Goal: Navigation & Orientation: Find specific page/section

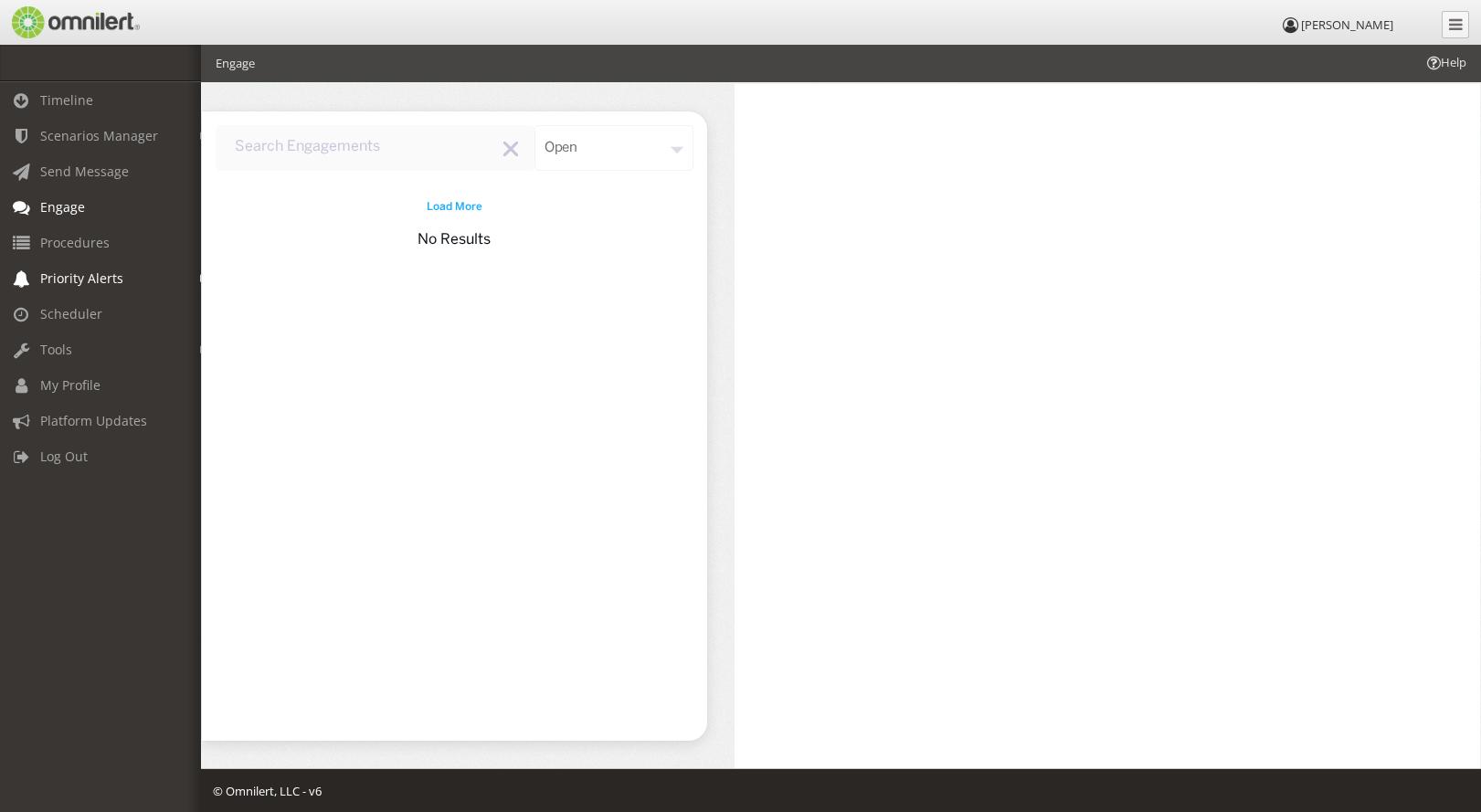
click at [85, 273] on span "Priority Alerts" at bounding box center [82, 279] width 83 height 18
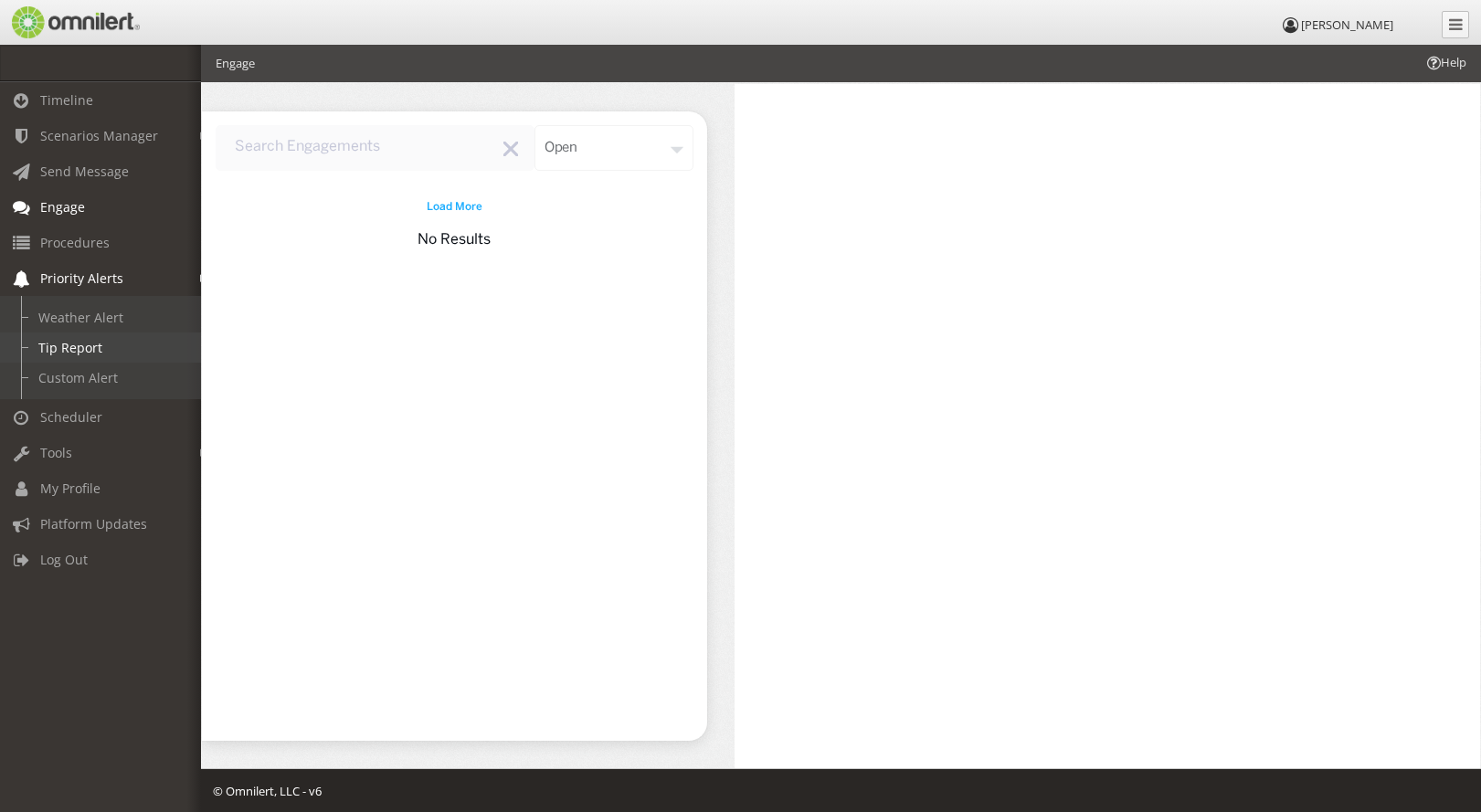
click at [68, 346] on link "Tip Report" at bounding box center [108, 347] width 218 height 31
select select
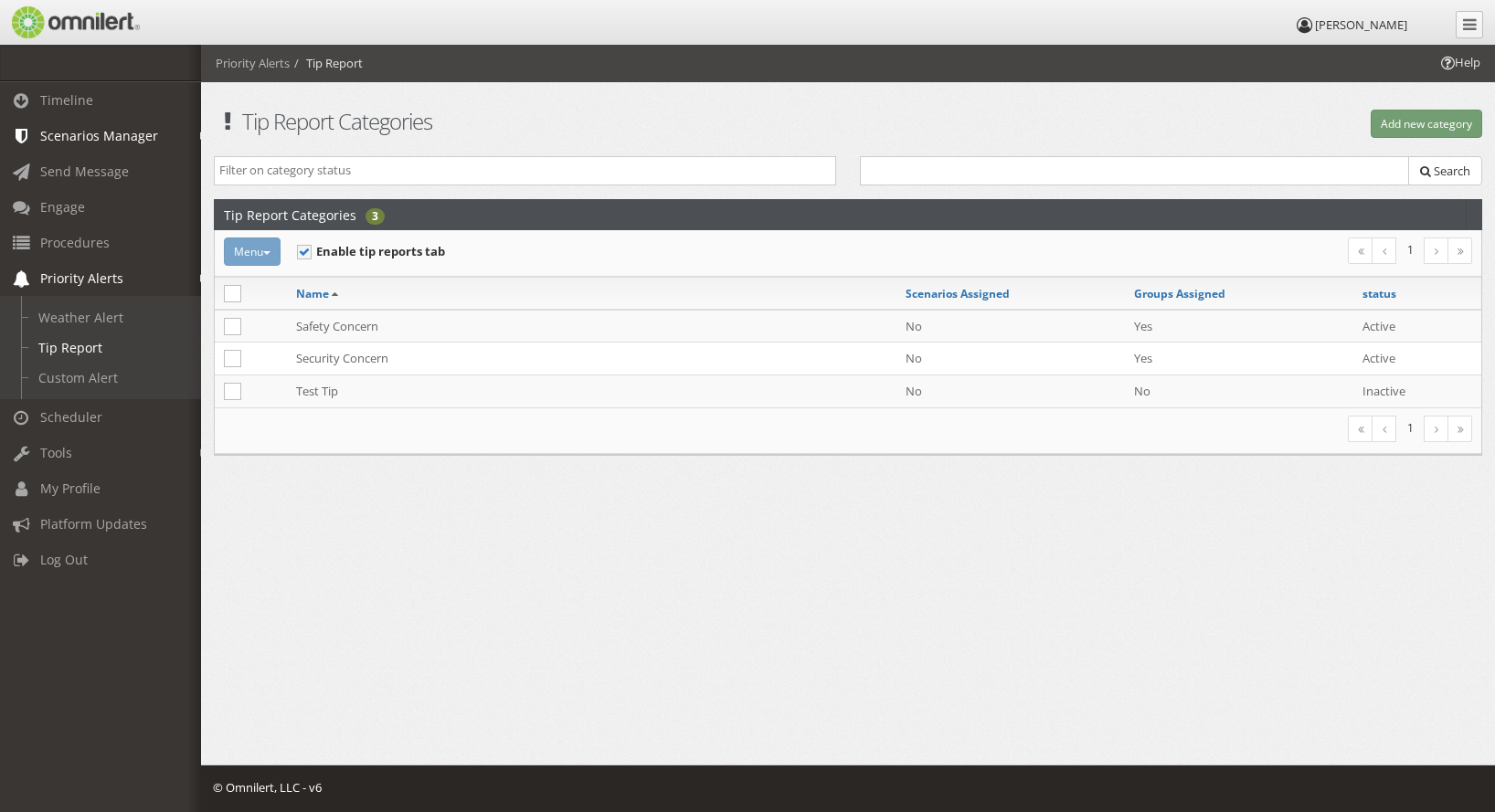
click at [85, 128] on span "Scenarios Manager" at bounding box center [99, 136] width 118 height 18
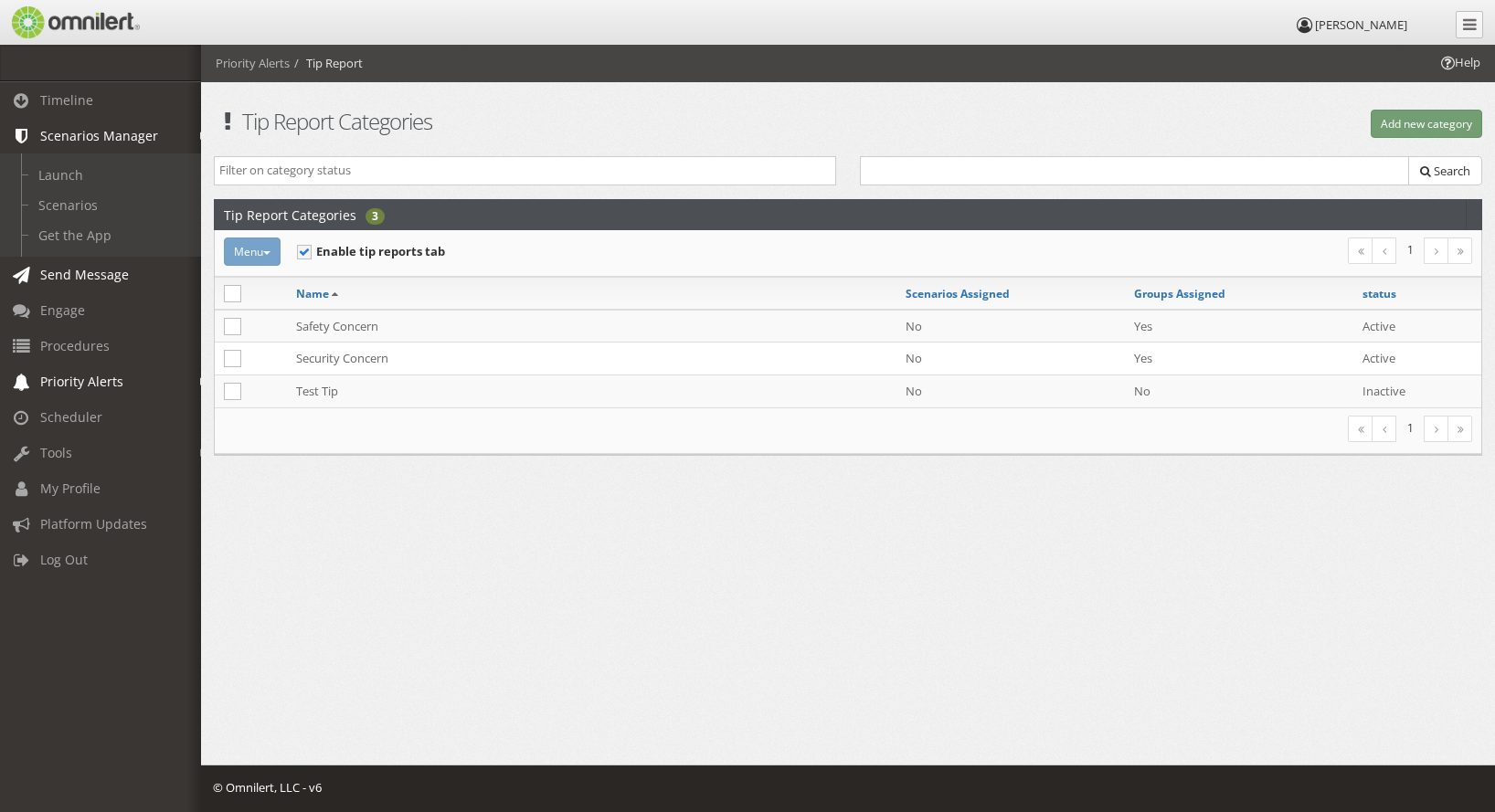
click at [88, 275] on span "Send Message" at bounding box center [85, 275] width 89 height 18
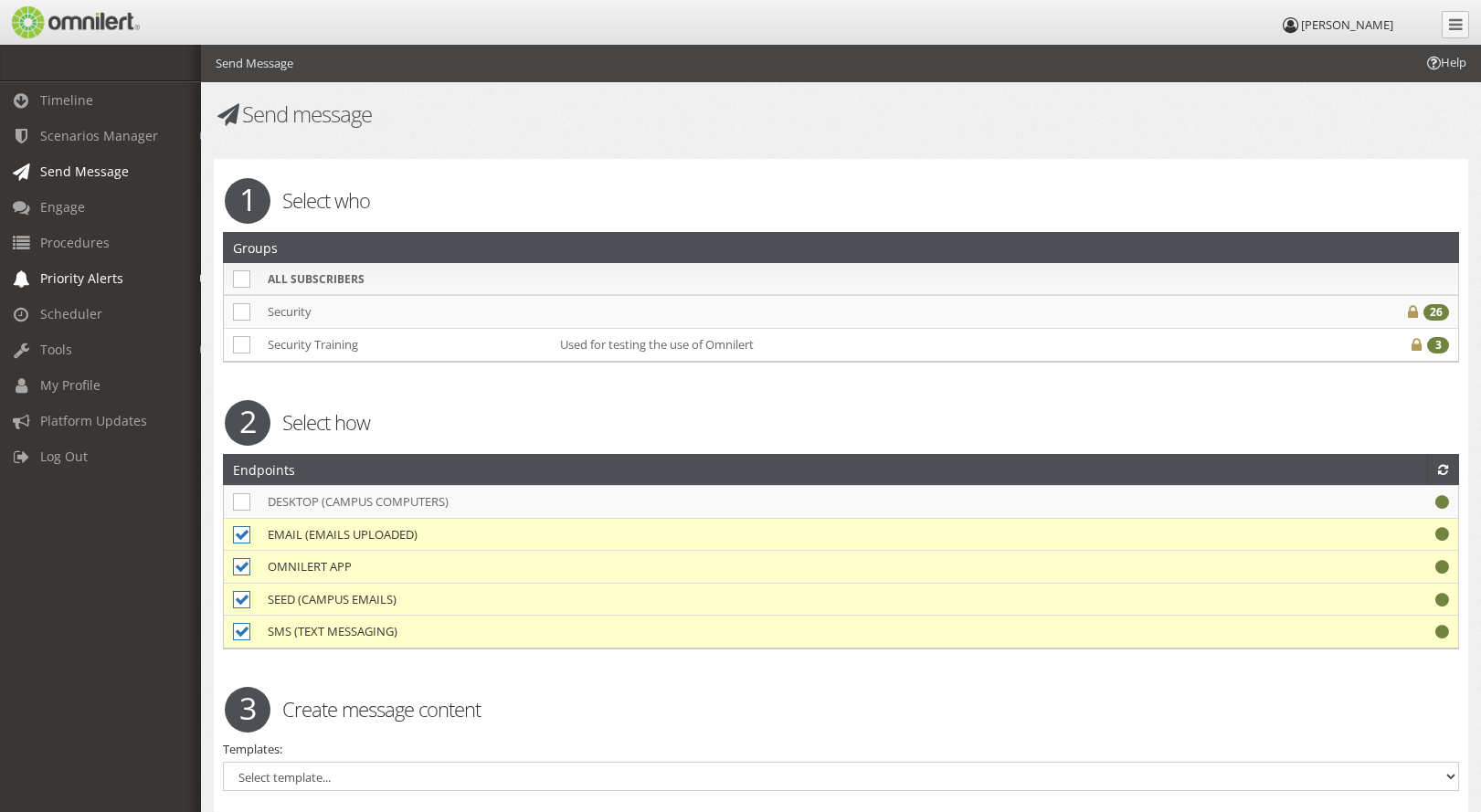
click at [76, 267] on link "Priority Alerts" at bounding box center [108, 279] width 218 height 35
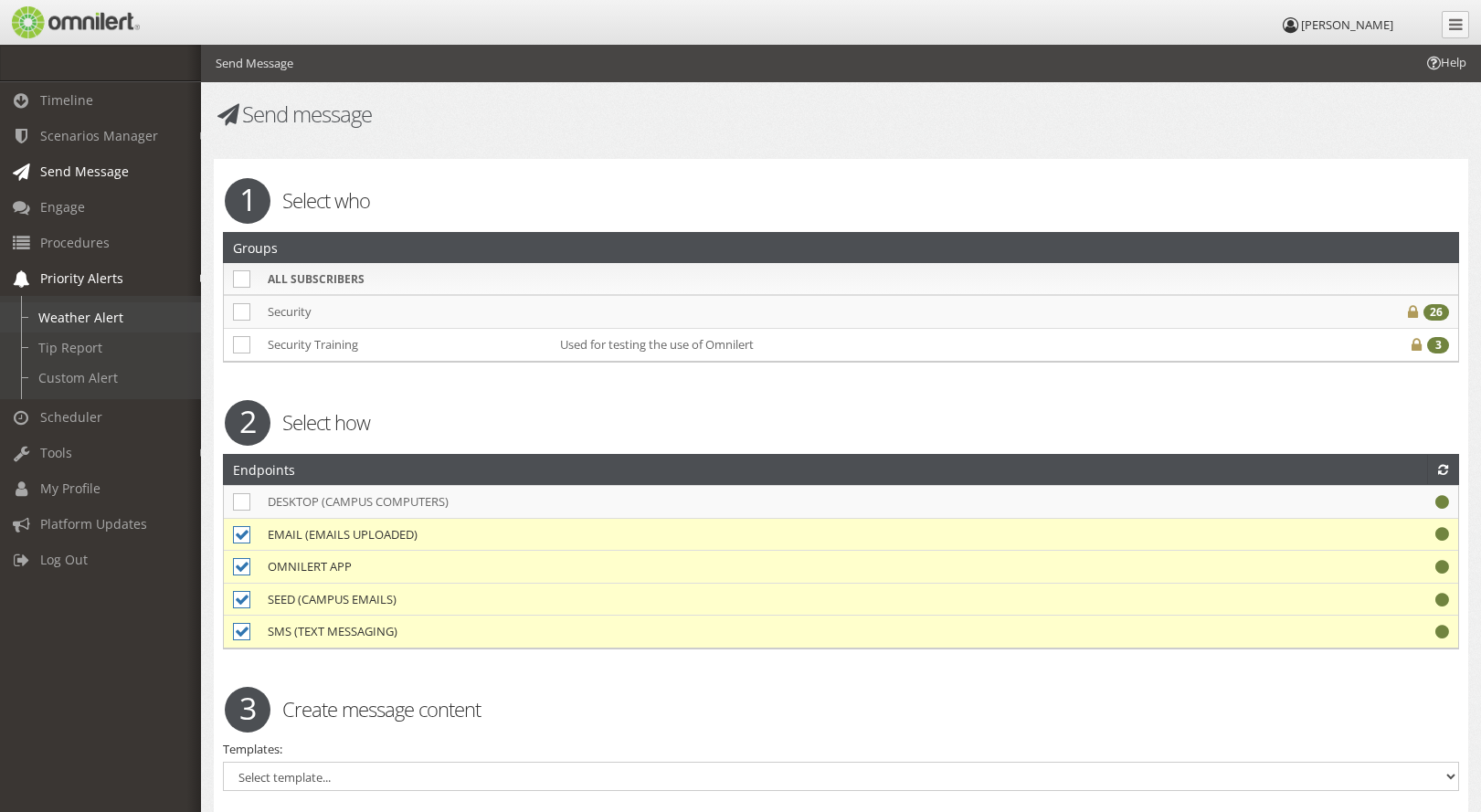
click at [82, 312] on link "Weather Alert" at bounding box center [108, 317] width 218 height 31
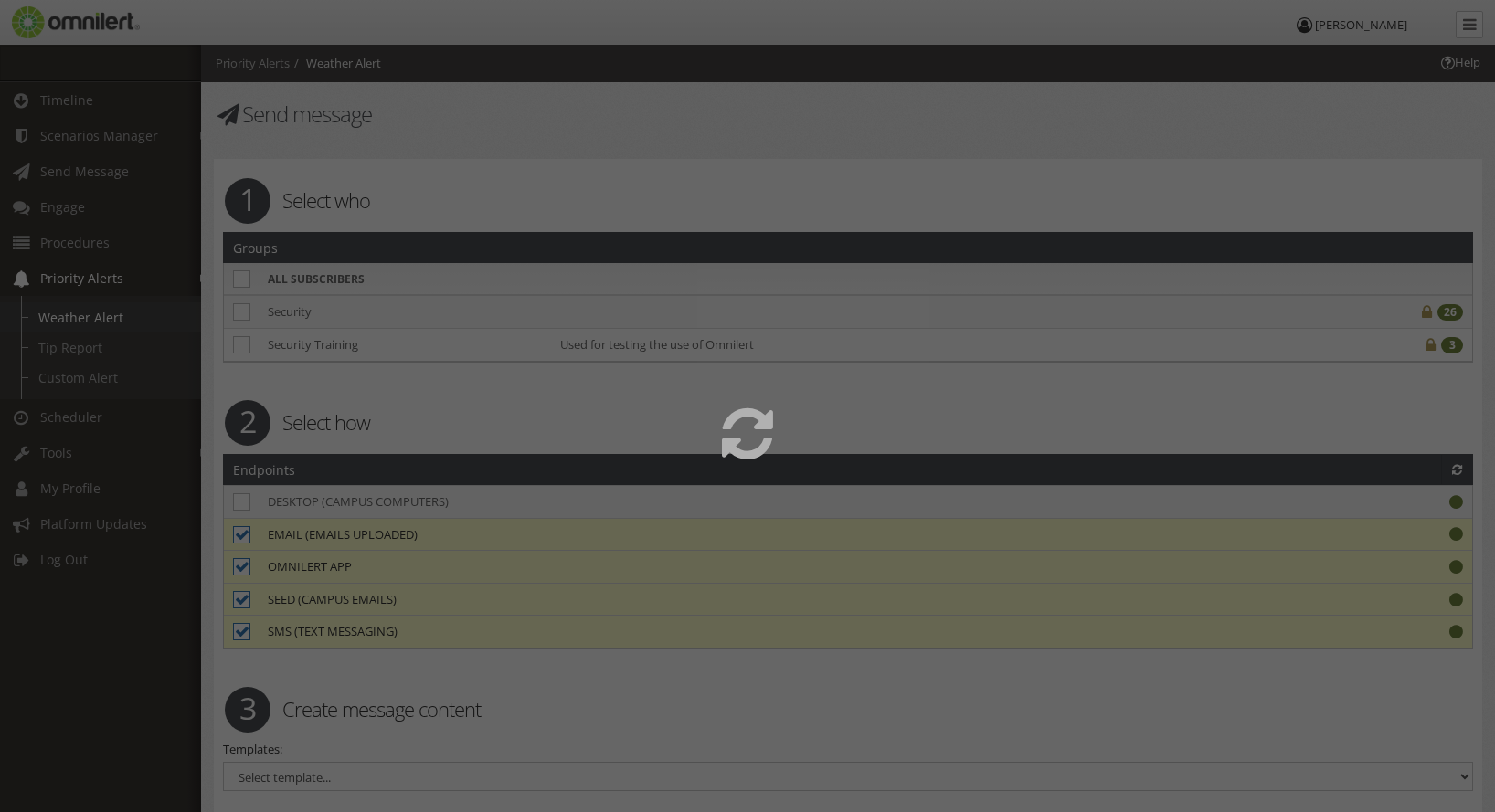
select select
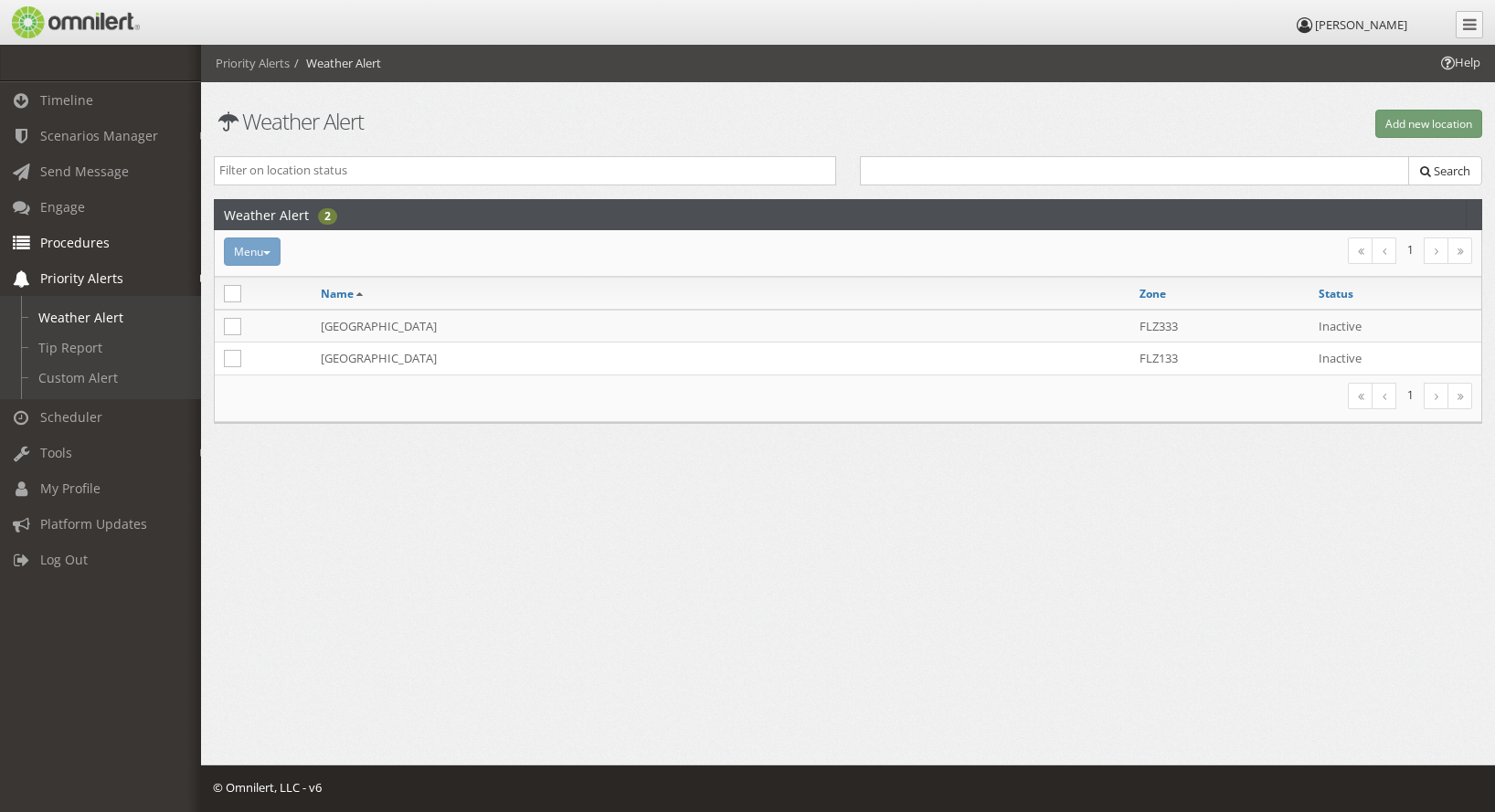
click at [77, 246] on span "Procedures" at bounding box center [75, 243] width 70 height 18
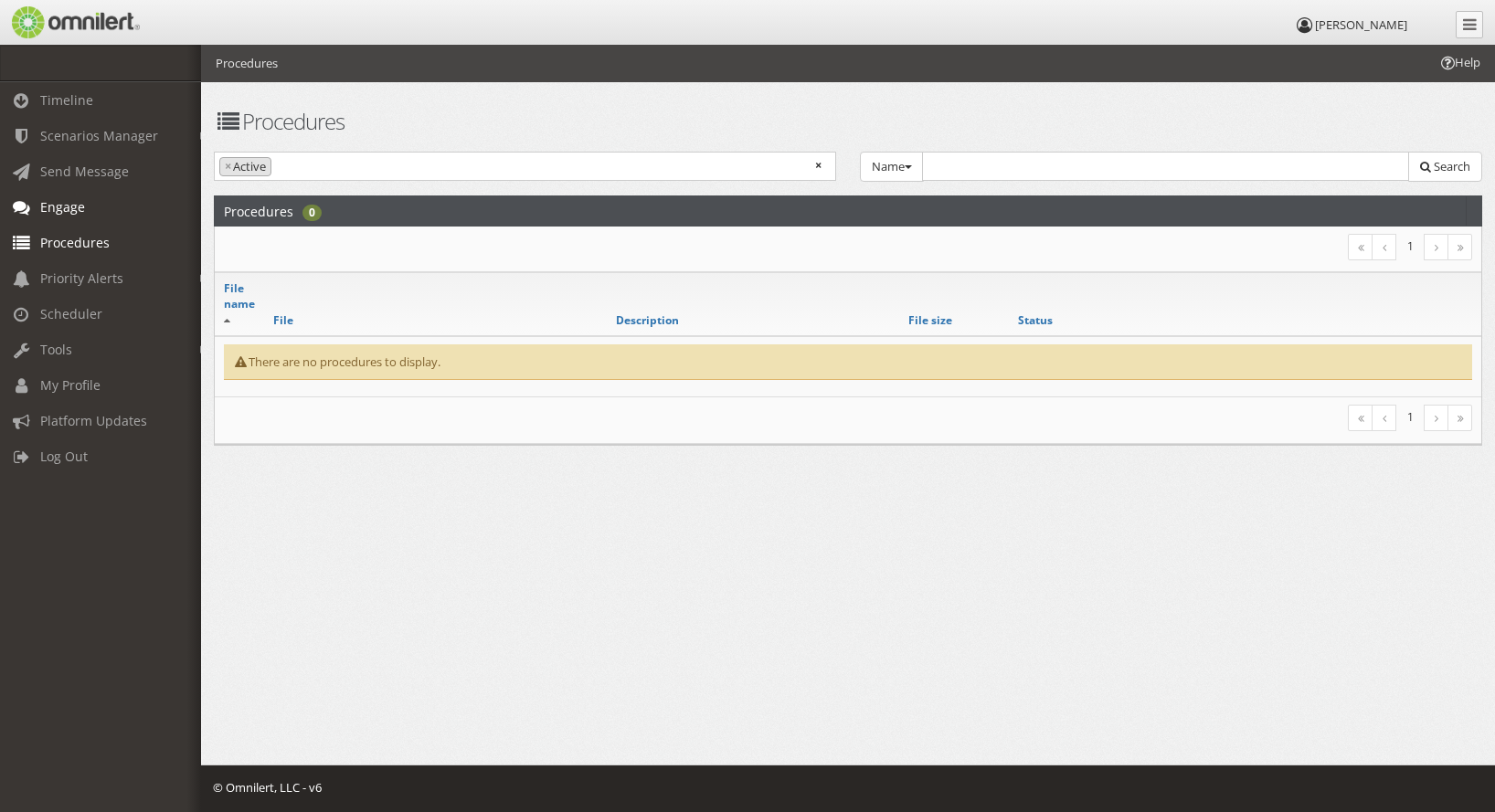
click at [57, 215] on span "Engage" at bounding box center [62, 207] width 44 height 18
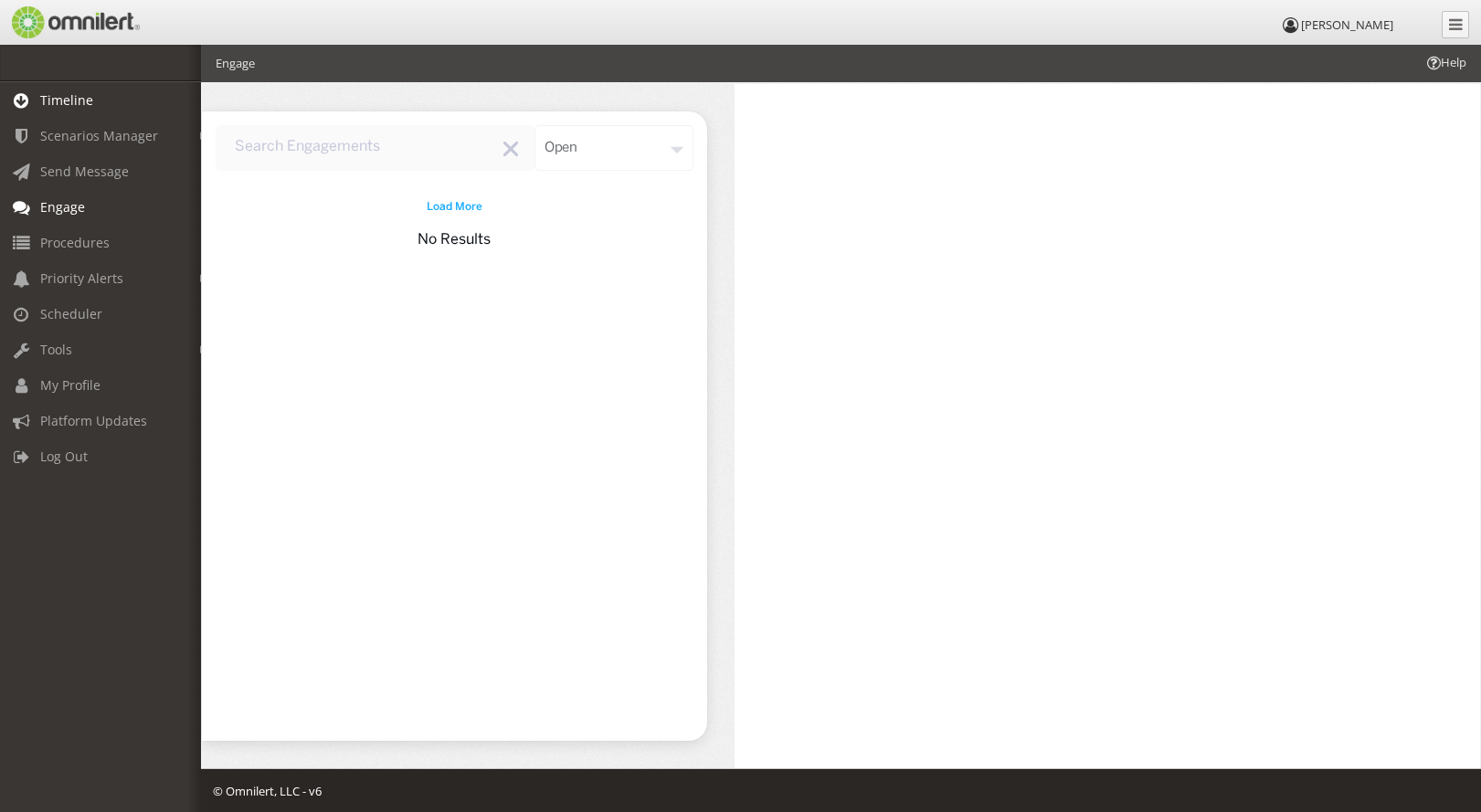
click at [79, 96] on span "Timeline" at bounding box center [67, 100] width 53 height 18
